Goal: Task Accomplishment & Management: Manage account settings

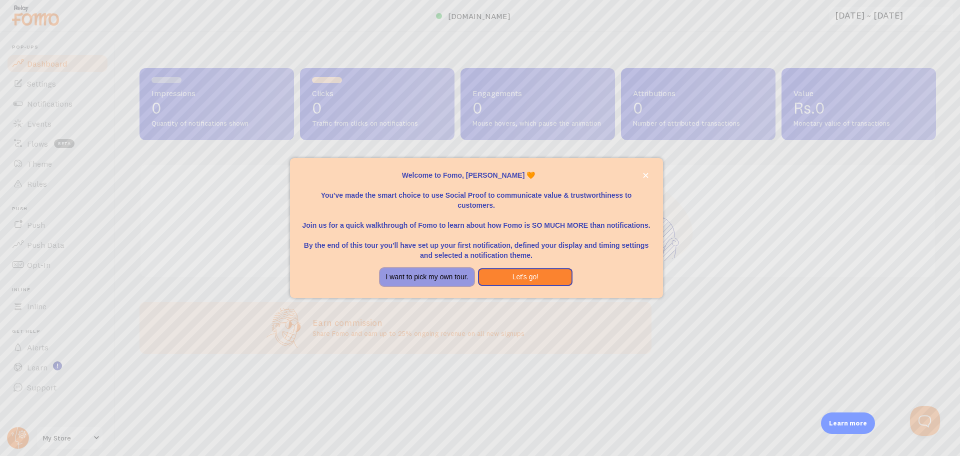
click at [447, 277] on button "I want to pick my own tour." at bounding box center [427, 277] width 95 height 18
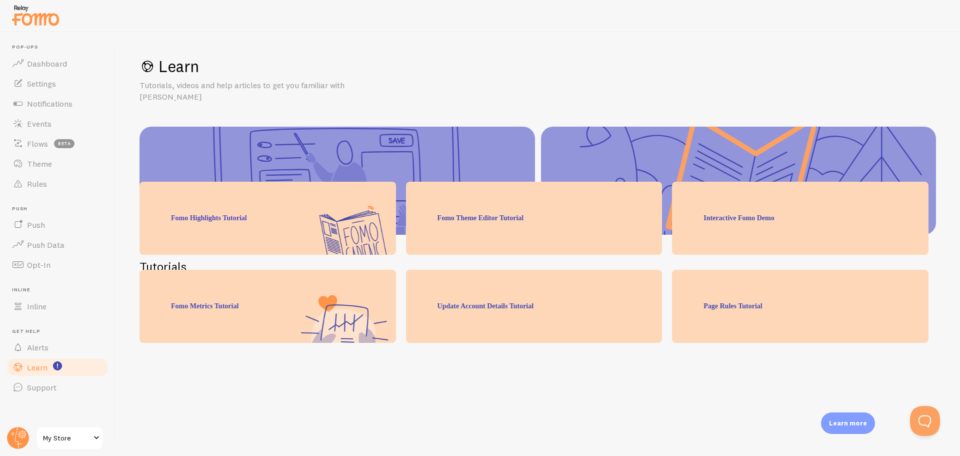
scroll to position [99, 0]
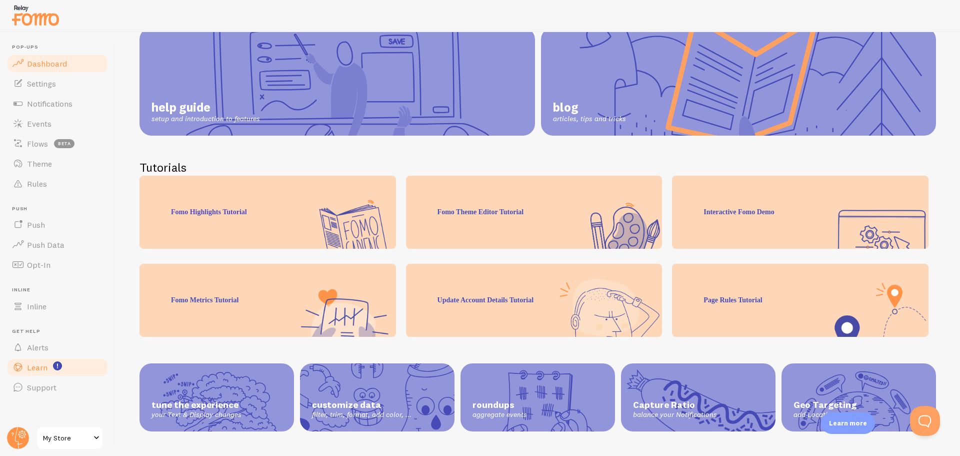
click at [53, 66] on span "Dashboard" at bounding box center [47, 64] width 40 height 10
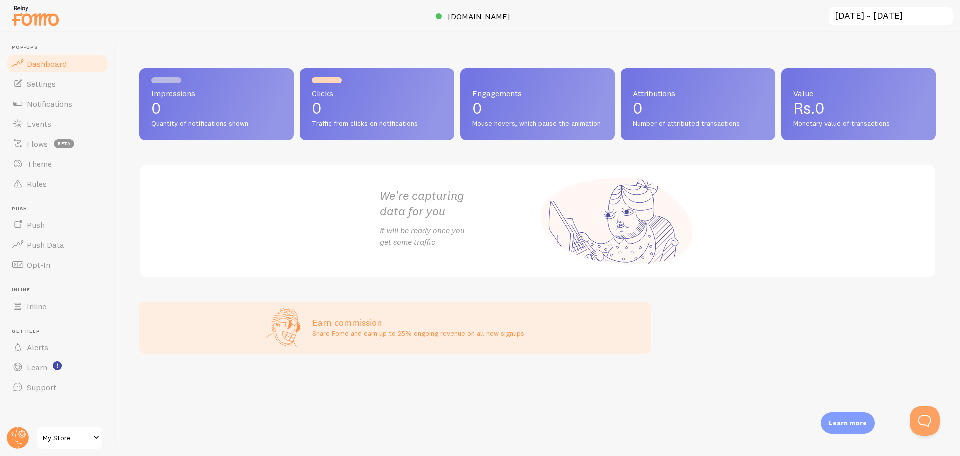
click at [218, 108] on p "0" at bounding box center [217, 108] width 131 height 16
click at [38, 87] on span "Settings" at bounding box center [41, 84] width 29 height 10
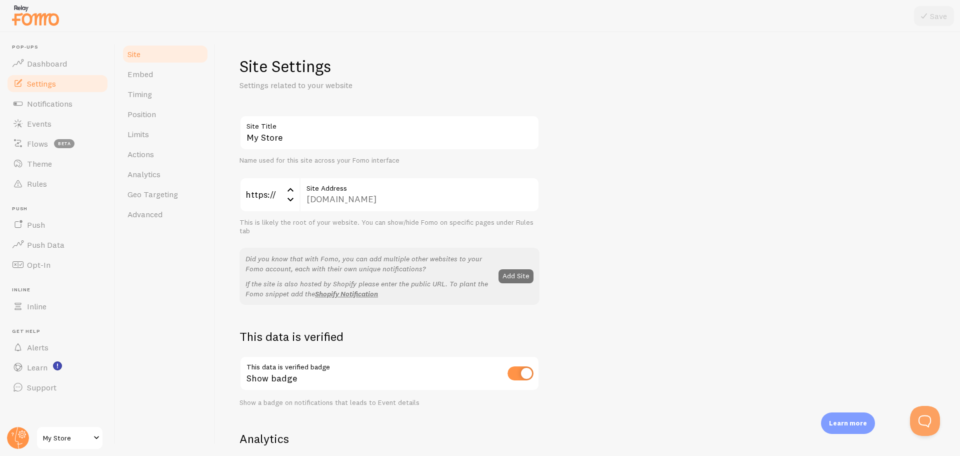
click at [339, 196] on div "[DOMAIN_NAME] Site Address" at bounding box center [420, 194] width 240 height 35
click at [150, 75] on span "Embed" at bounding box center [141, 74] width 26 height 10
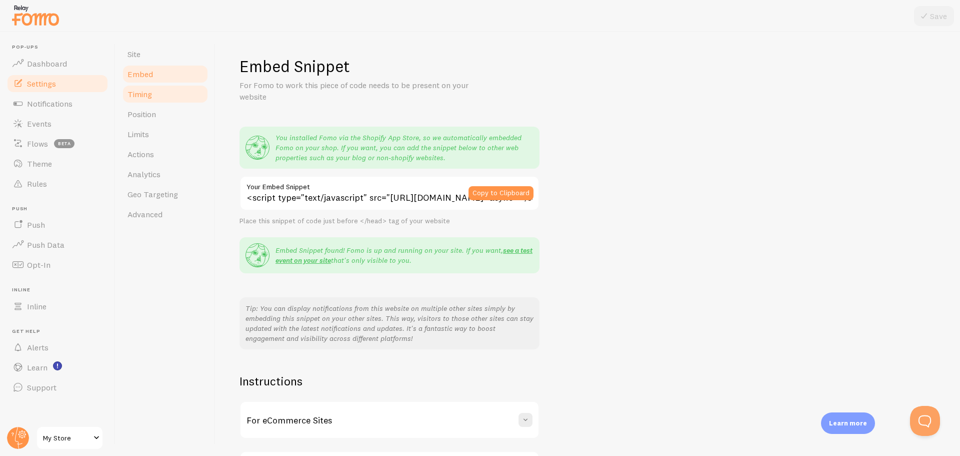
click at [150, 91] on span "Timing" at bounding box center [140, 94] width 25 height 10
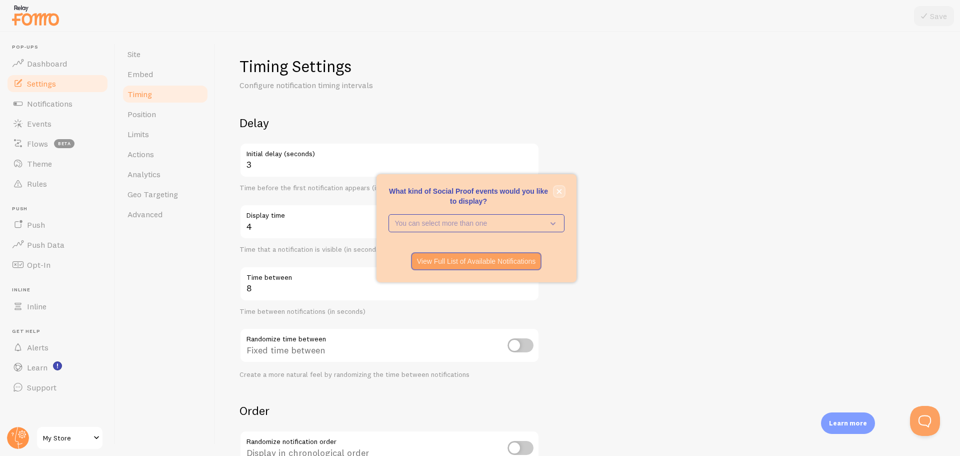
click at [559, 192] on icon "close," at bounding box center [559, 191] width 5 height 5
